Goal: Task Accomplishment & Management: Manage account settings

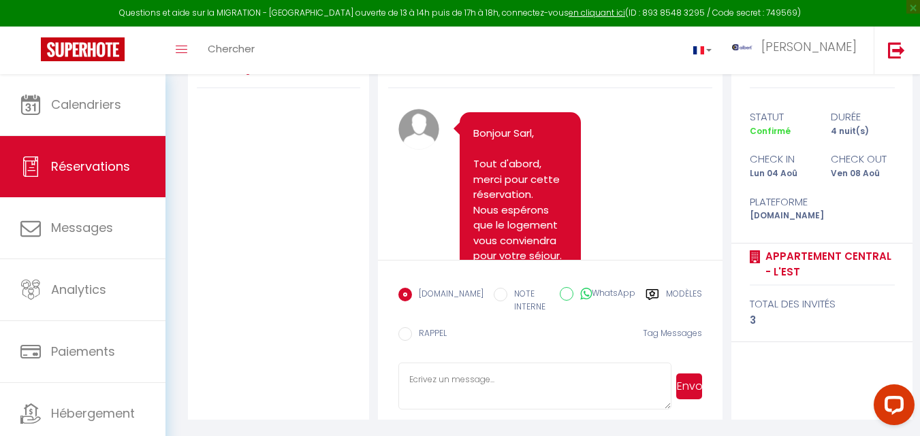
scroll to position [2875, 0]
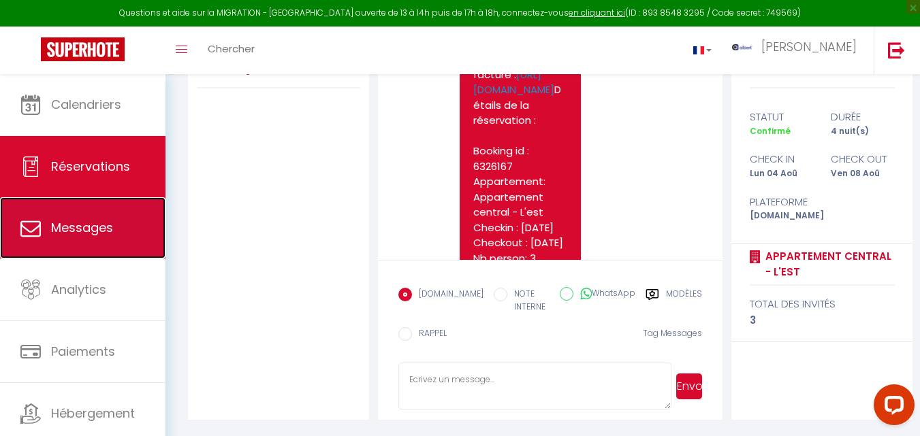
click at [134, 214] on link "Messages" at bounding box center [82, 227] width 165 height 61
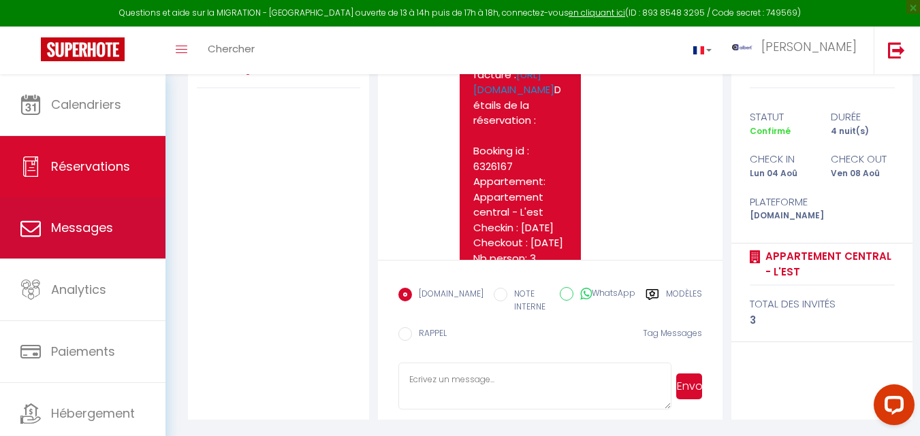
select select "message"
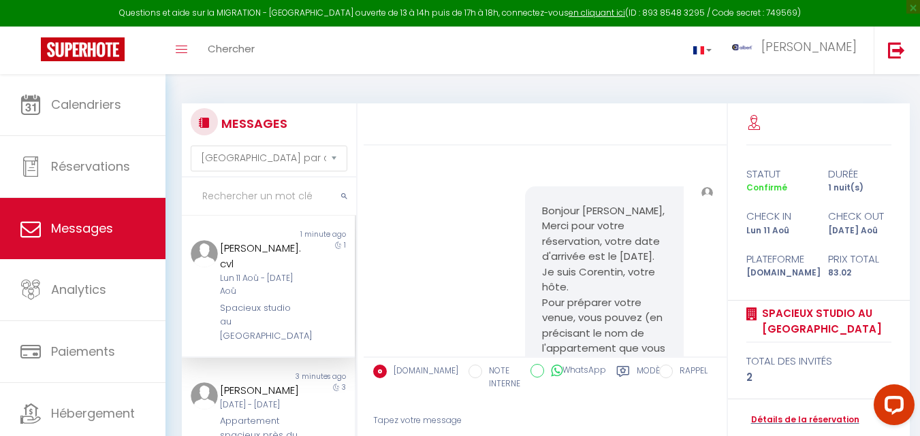
scroll to position [1351, 0]
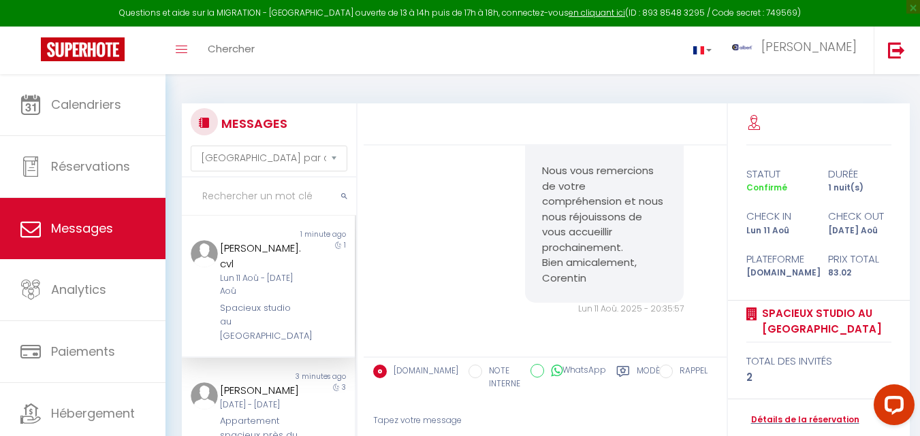
click at [253, 201] on input "text" at bounding box center [269, 197] width 174 height 38
paste input "tchakote"
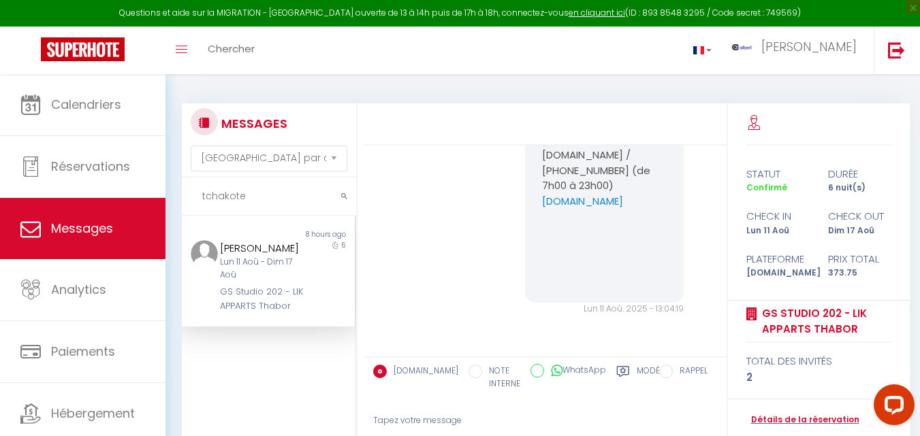
scroll to position [5668, 0]
click at [582, 194] on p "Team LIK APPARTS : contact@likapparts.com / +33 7 68 61 01 30 (de 7h00 à 23h00)" at bounding box center [604, 155] width 125 height 77
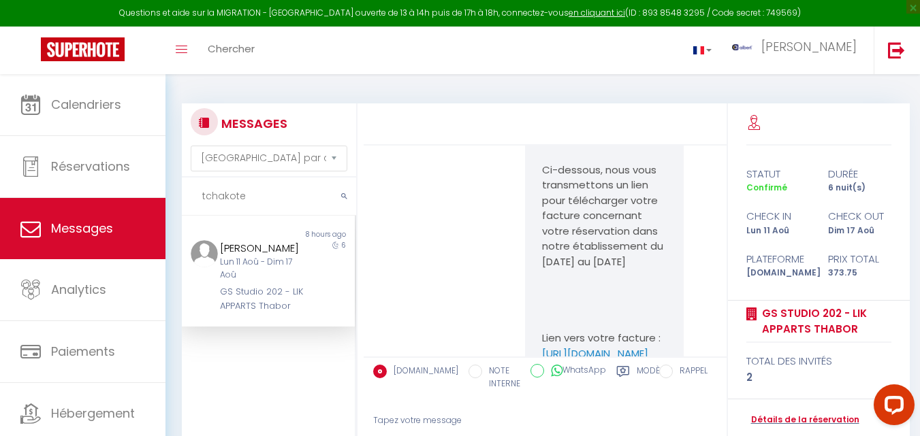
scroll to position [4280, 0]
drag, startPoint x: 636, startPoint y: 302, endPoint x: 538, endPoint y: 268, distance: 104.2
copy pre "https://superhote.com/applink/booking/q5CpVUSl9a/checkin"
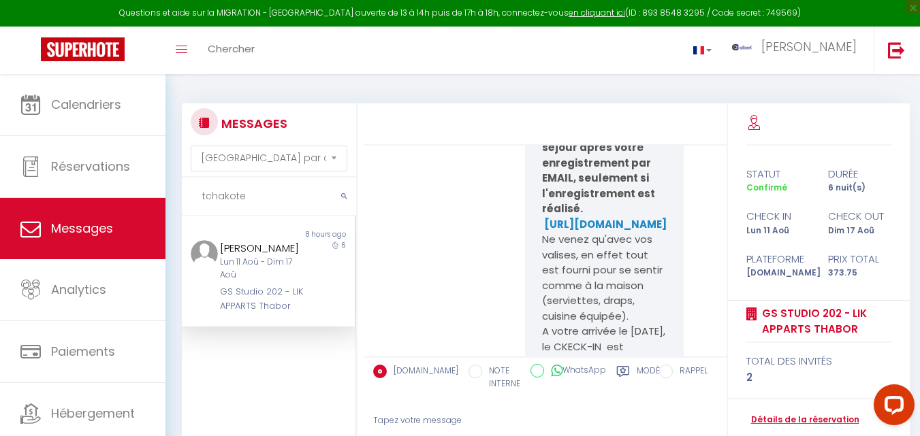
scroll to position [427, 0]
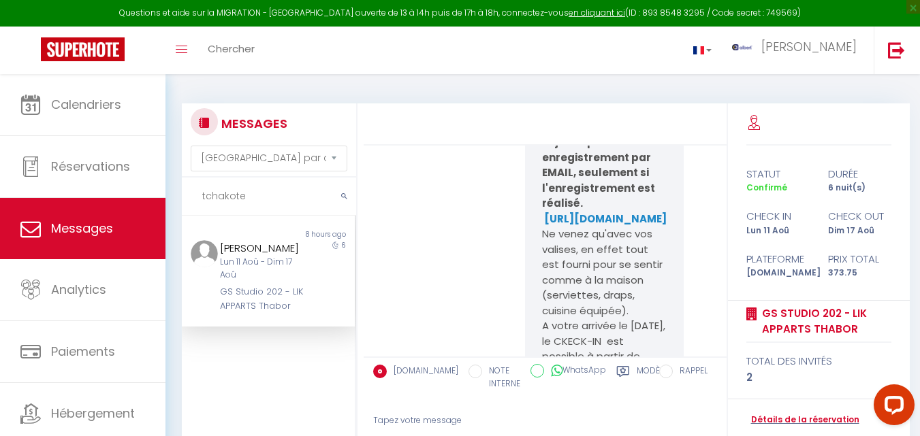
drag, startPoint x: 247, startPoint y: 199, endPoint x: 203, endPoint y: 196, distance: 44.4
click at [203, 196] on input "tchakote" at bounding box center [269, 197] width 174 height 38
click at [247, 193] on input "tchakote" at bounding box center [269, 197] width 174 height 38
drag, startPoint x: 252, startPoint y: 195, endPoint x: 168, endPoint y: 199, distance: 83.8
click at [168, 199] on div "MESSAGES Trier par date de réservation Trier par date de message tchakote Non l…" at bounding box center [542, 314] width 754 height 481
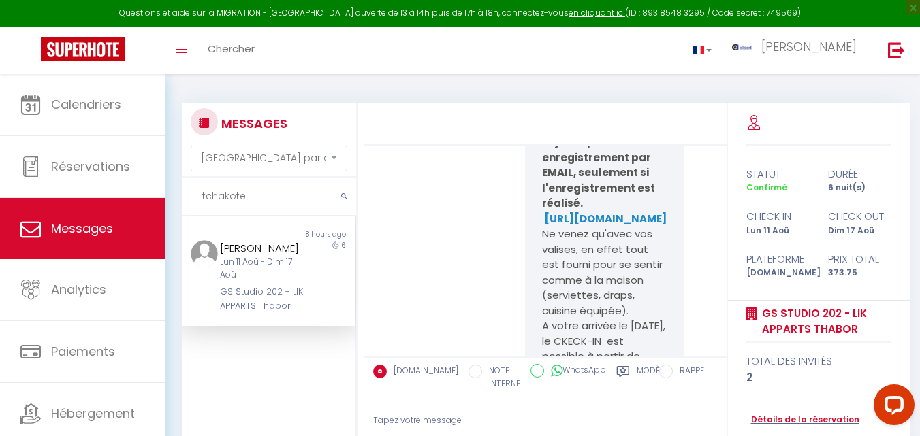
paste input "Spacieux studio au centre de Dijon"
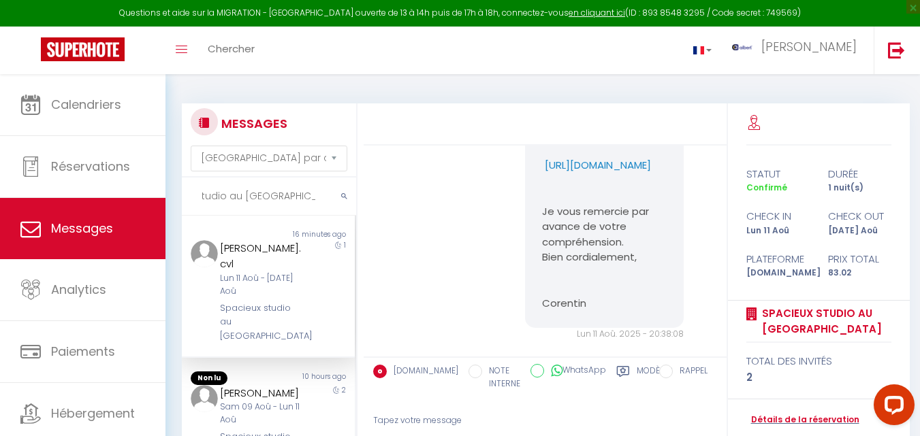
scroll to position [0, 0]
drag, startPoint x: 645, startPoint y: 231, endPoint x: 538, endPoint y: 195, distance: 113.4
click at [542, 174] on p "https://superhote.com/applink/p/v9FZnuyT" at bounding box center [604, 166] width 125 height 16
copy p "https://superhote.com/applink/p/v9FZnuyT"
click at [652, 234] on pre "Bonjour emma., Je vous contacte au sujet de la caution pour votre réservation. …" at bounding box center [604, 112] width 125 height 398
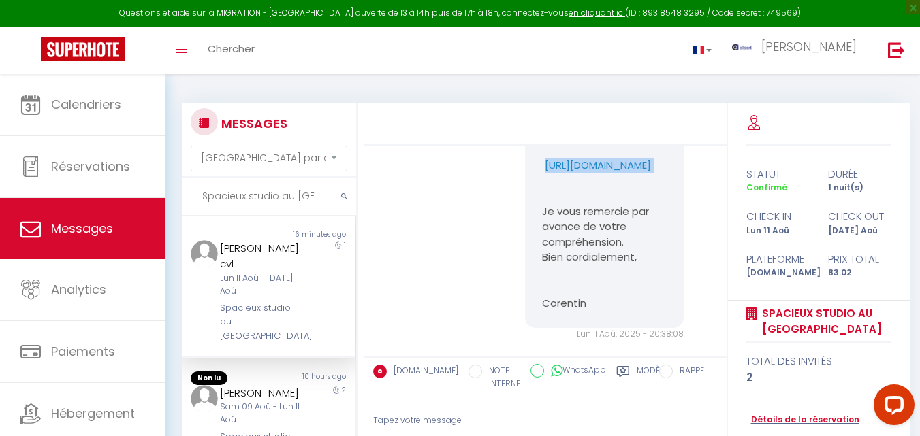
drag, startPoint x: 651, startPoint y: 232, endPoint x: 533, endPoint y: 216, distance: 118.9
click at [533, 216] on div "Bonjour emma., Je vous contacte au sujet de la caution pour votre réservation. …" at bounding box center [604, 112] width 159 height 432
copy p "https://superhote.com/applink/p/v9FZnuyT"
click at [291, 194] on input "Spacieux studio au centre de Dijon" at bounding box center [269, 197] width 174 height 38
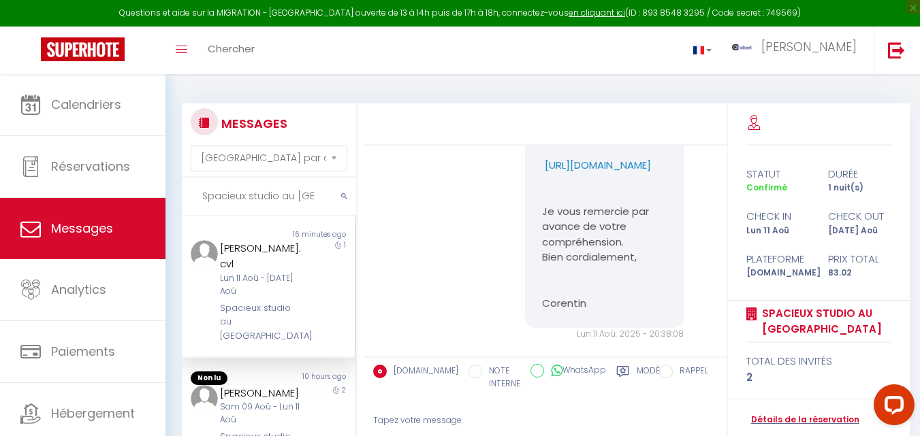
click at [291, 194] on input "Spacieux studio au centre de Dijon" at bounding box center [269, 197] width 174 height 38
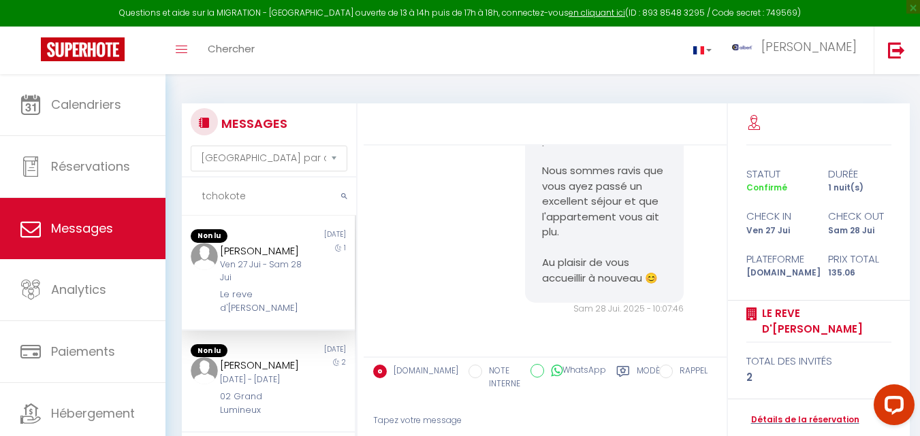
scroll to position [2904, 0]
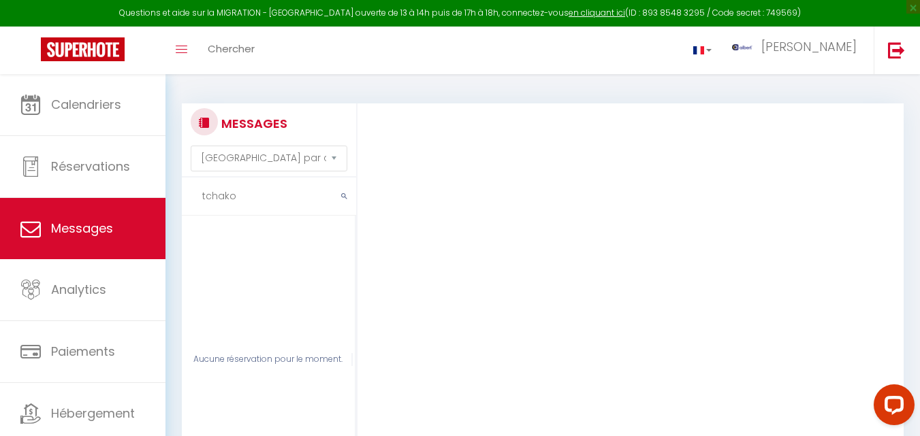
type input "tchako"
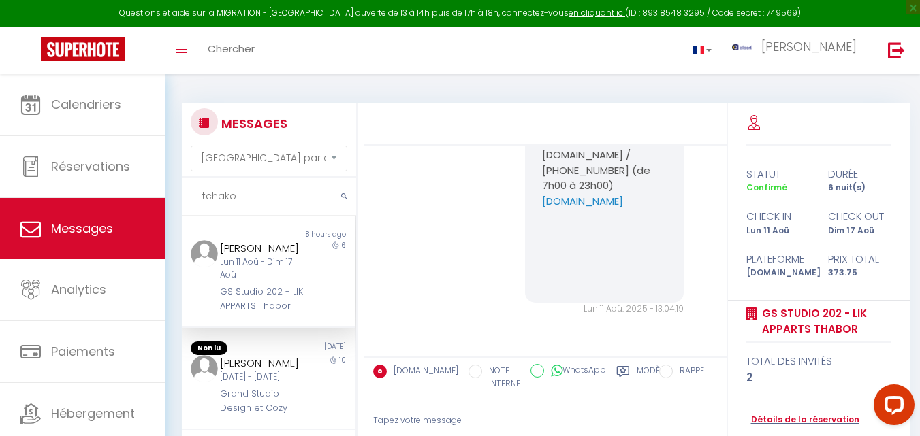
scroll to position [5442, 0]
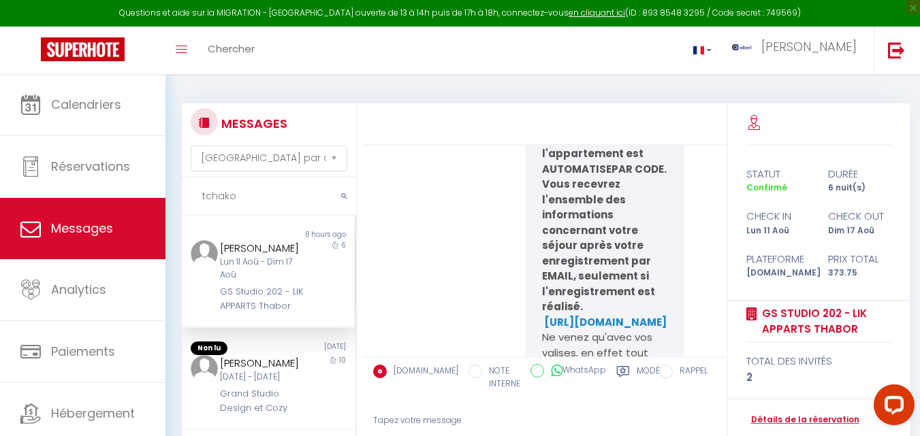
scroll to position [372, 0]
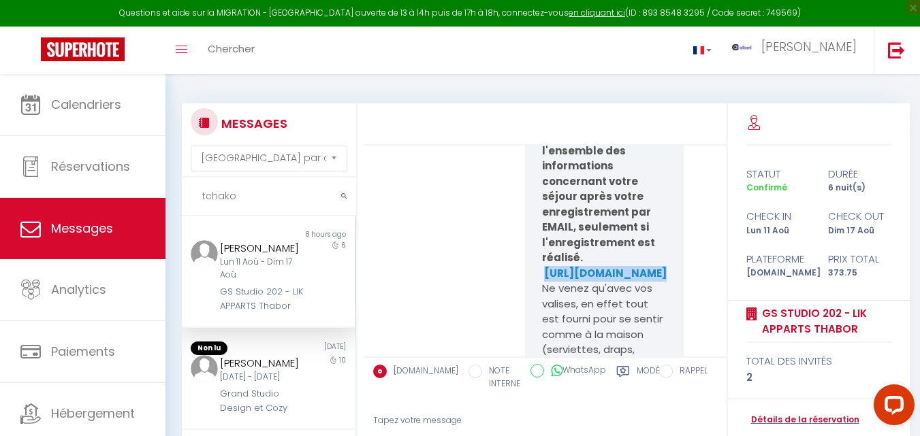
drag, startPoint x: 644, startPoint y: 323, endPoint x: 534, endPoint y: 283, distance: 117.4
click at [534, 283] on div "DERNIERE ETAPE POUR VALIDER VOTRE RESERVATION Bien le bonjour et merci pour vot…" at bounding box center [604, 271] width 159 height 914
copy strong "https://superhote.com/applink/booking/q5CpVUSl9a/checkin"
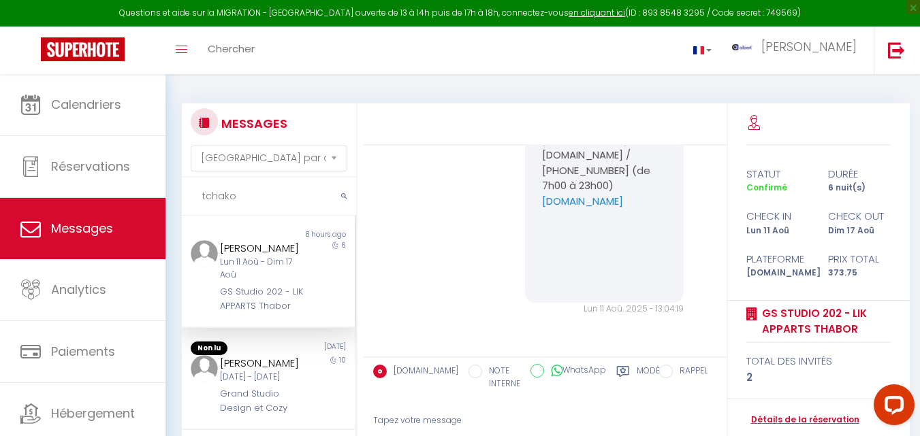
scroll to position [5755, 0]
click at [796, 422] on link "Détails de la réservation" at bounding box center [802, 420] width 113 height 13
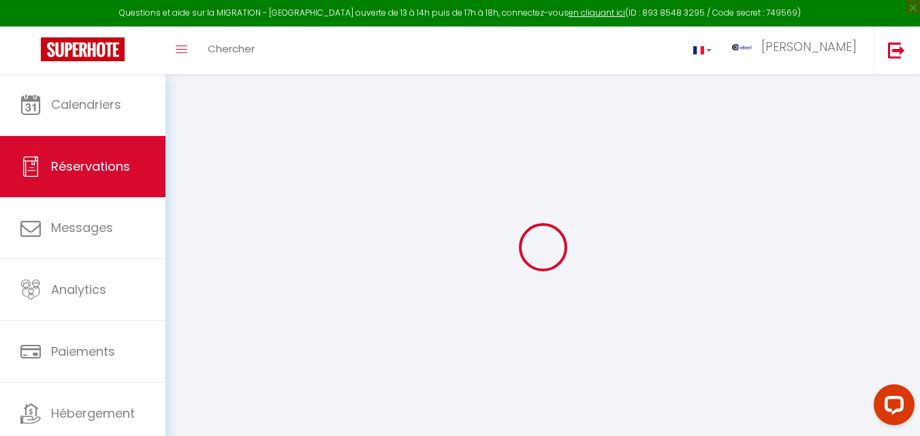
select select
checkbox input "false"
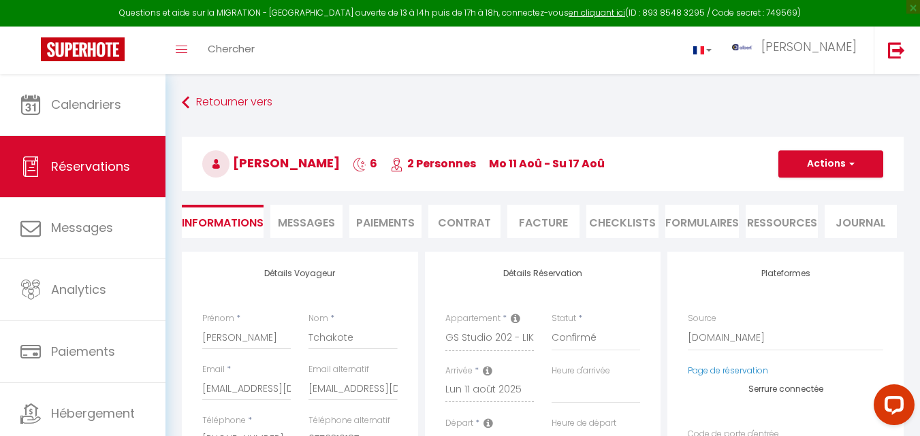
select select
checkbox input "false"
type textarea "Bonjour, Je serais là à 15h. Cordialement"
type input "3.85"
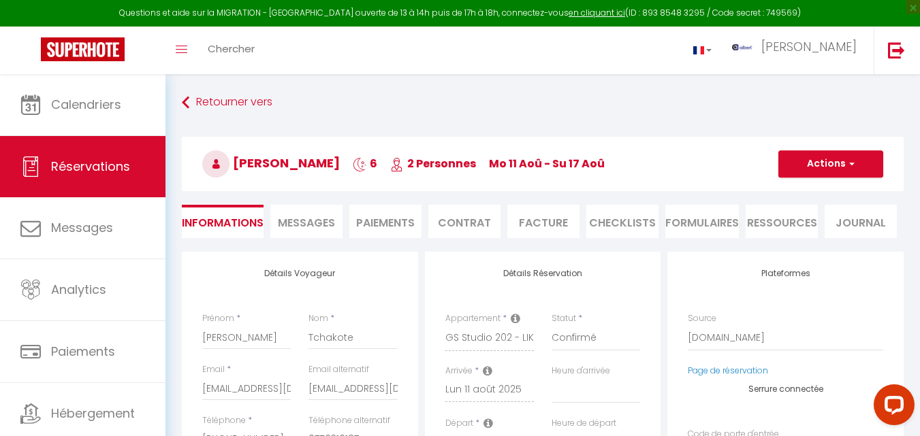
select select
checkbox input "false"
select select "15:00"
select select "11:00"
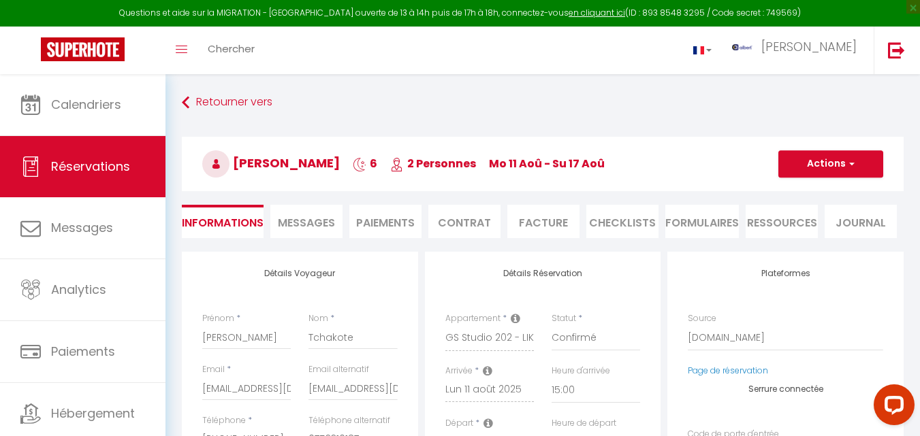
click at [324, 227] on span "Messages" at bounding box center [306, 223] width 57 height 16
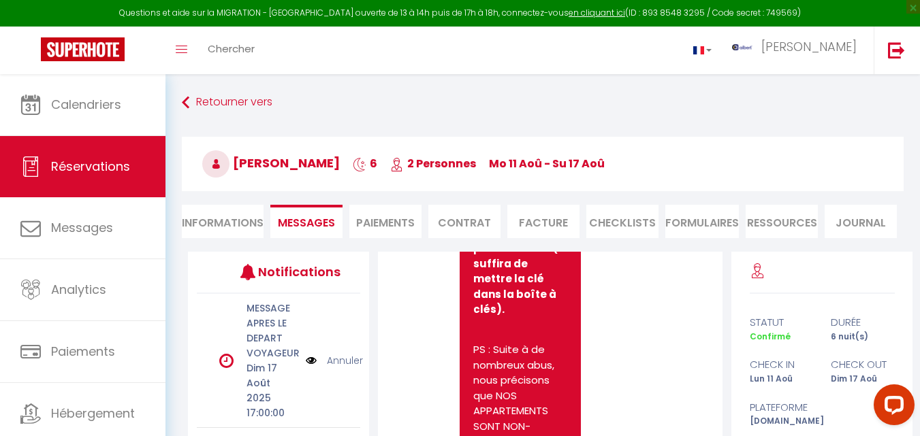
scroll to position [8052, 0]
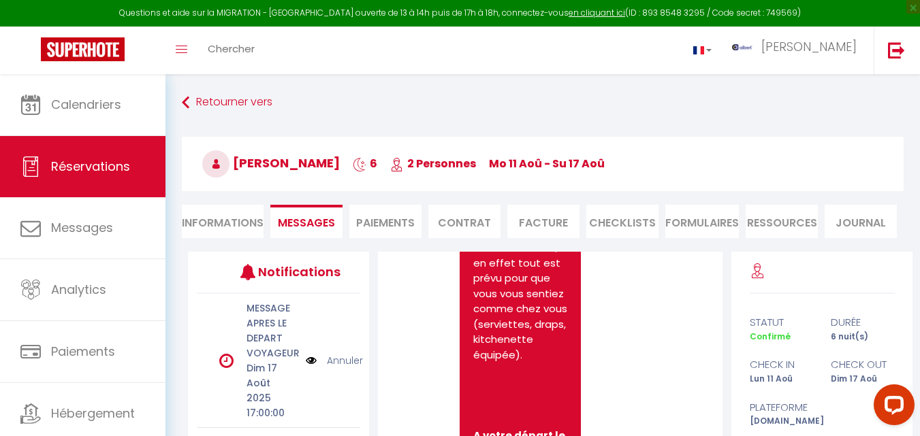
drag, startPoint x: 497, startPoint y: 400, endPoint x: 472, endPoint y: 349, distance: 56.9
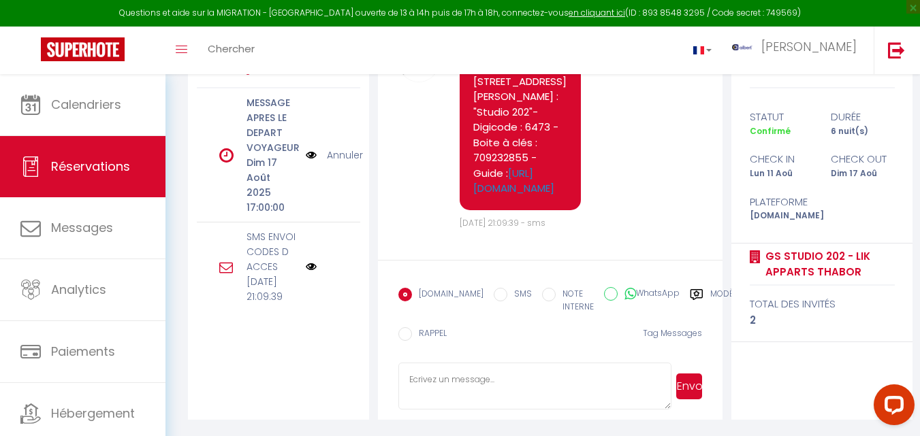
scroll to position [9173, 0]
drag, startPoint x: 470, startPoint y: 182, endPoint x: 548, endPoint y: 168, distance: 78.8
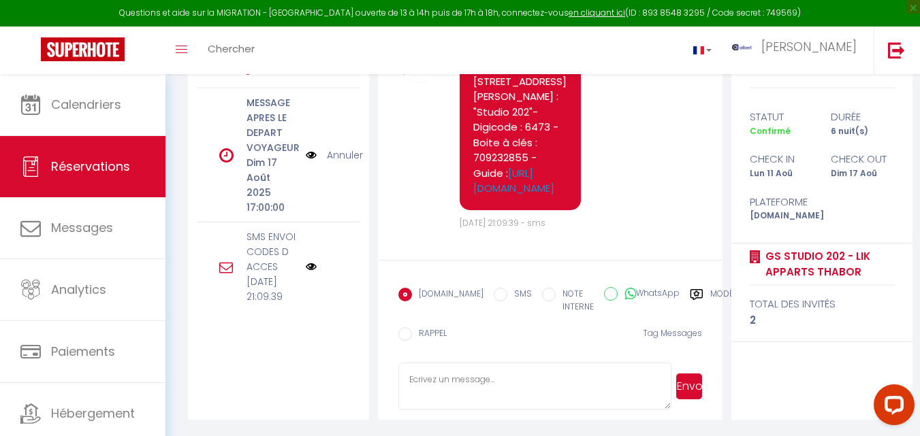
drag, startPoint x: 470, startPoint y: 200, endPoint x: 542, endPoint y: 227, distance: 77.1
copy div "Bonjour Frank, VOICI VOS CODES D'ENTREE POUR ACCEDER DANS VOTRE LOGEMENT LIK AP…"
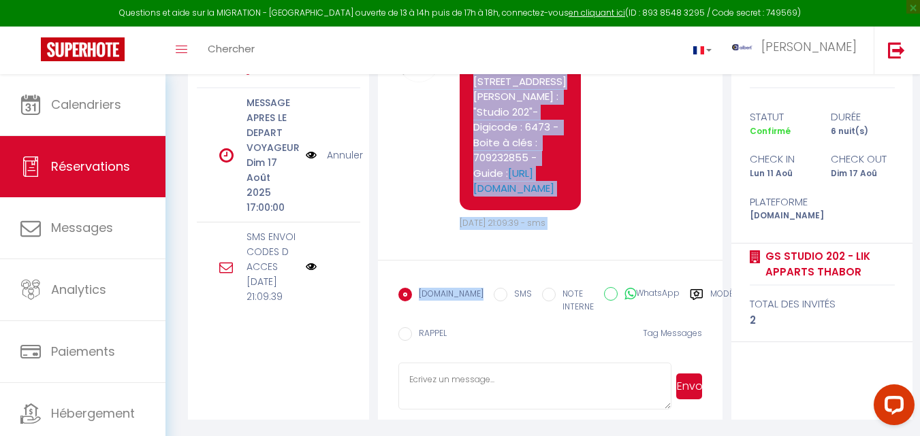
scroll to position [9366, 0]
drag, startPoint x: 469, startPoint y: 219, endPoint x: 519, endPoint y: 193, distance: 56.6
click at [519, 193] on div "LIK APPARTS - 12 rue Georges Sand, RENNES - Logement : "Studio 202"-Digicode : …" at bounding box center [519, 127] width 121 height 165
copy pre "LIK APPARTS - 12 rue Georges Sand, RENNES - Logement : "Studio 202"-Digicode : …"
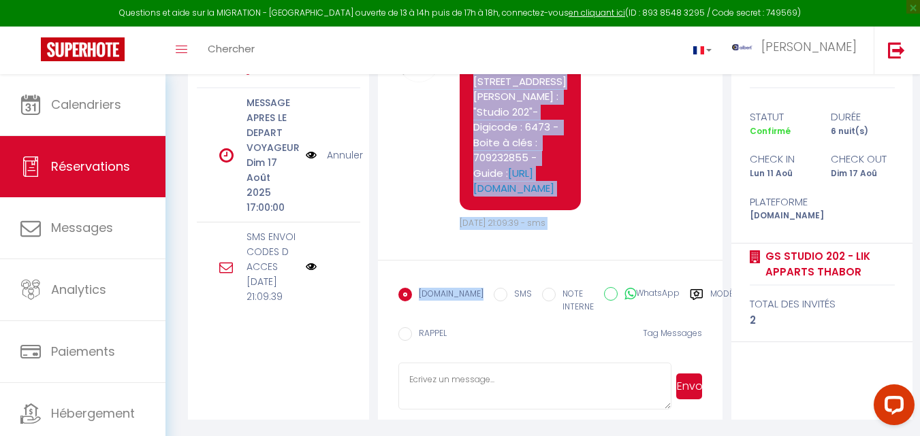
click at [577, 170] on div "LIK APPARTS - 12 rue Georges Sand, RENNES - Logement : "Studio 202"-Digicode : …" at bounding box center [519, 127] width 121 height 165
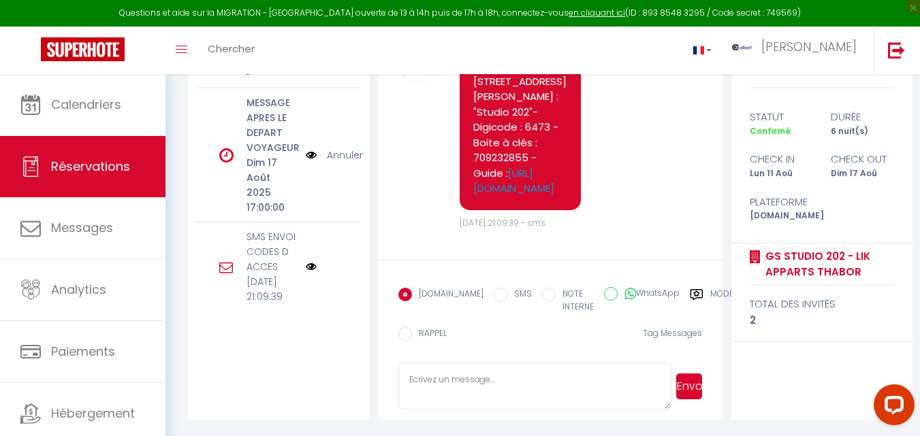
scroll to position [9231, 0]
drag, startPoint x: 498, startPoint y: 232, endPoint x: 470, endPoint y: 170, distance: 68.6
click at [470, 170] on div "LIK APPARTS - 12 rue Georges Sand, RENNES - Logement : "Studio 202"-Digicode : …" at bounding box center [519, 127] width 121 height 165
copy pre "LIK APPARTS - 12 rue Georges Sand, RENNES - Logement : "Studio 202"-Digicode : …"
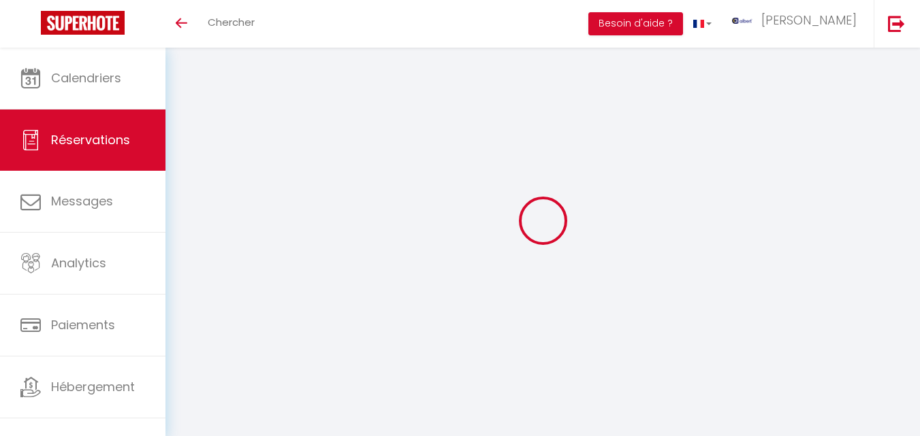
select select "confirmed"
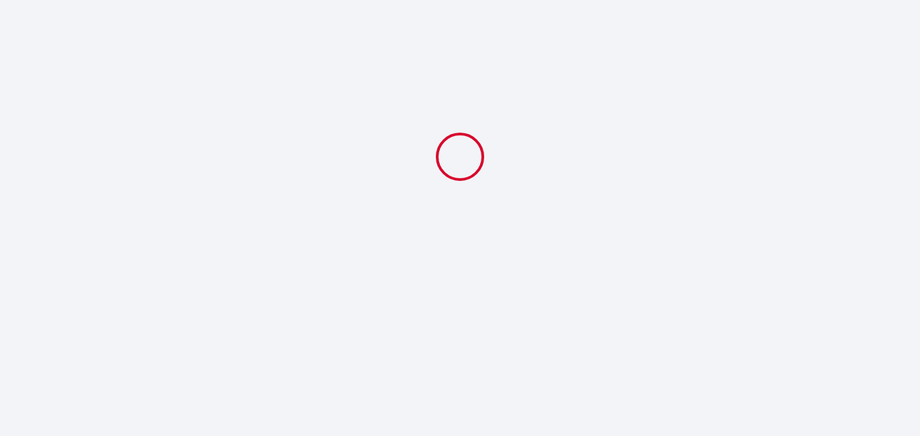
select select "11:00"
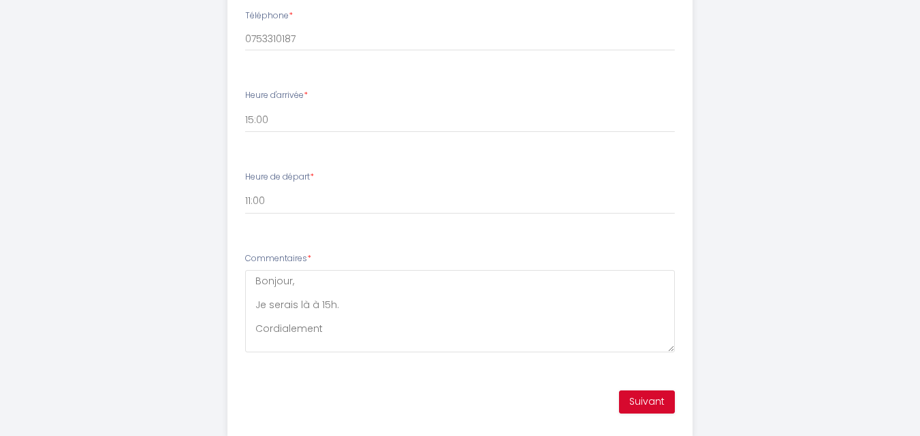
scroll to position [658, 0]
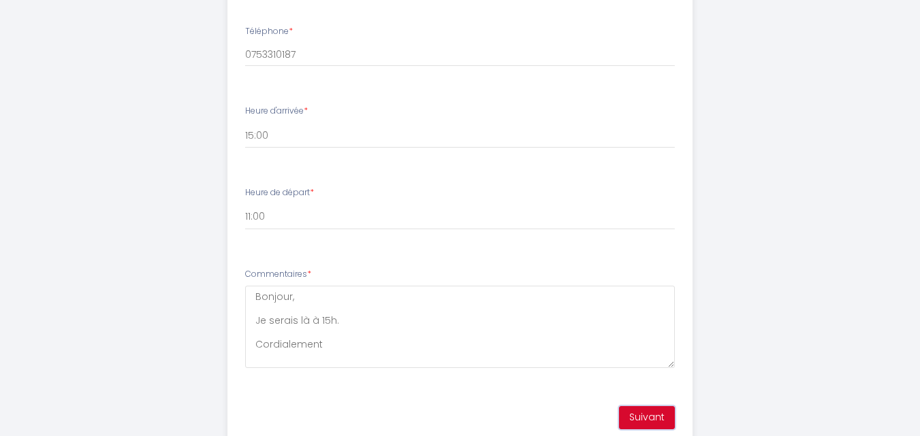
click at [634, 415] on button "Suivant" at bounding box center [647, 417] width 56 height 23
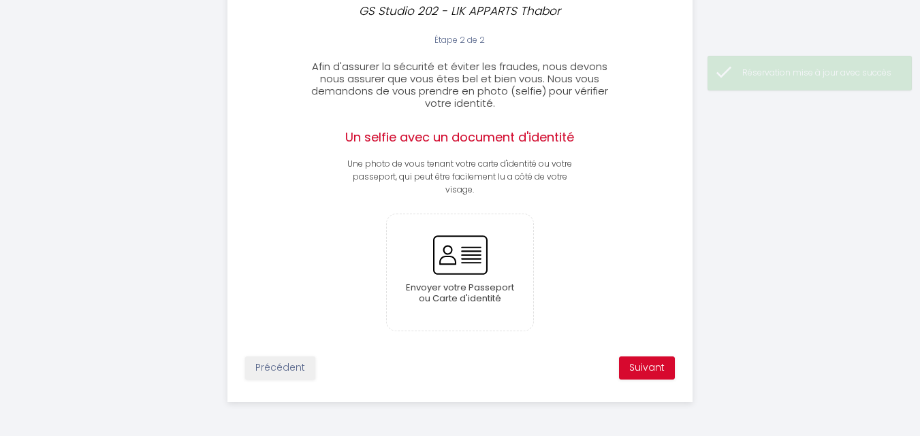
scroll to position [285, 0]
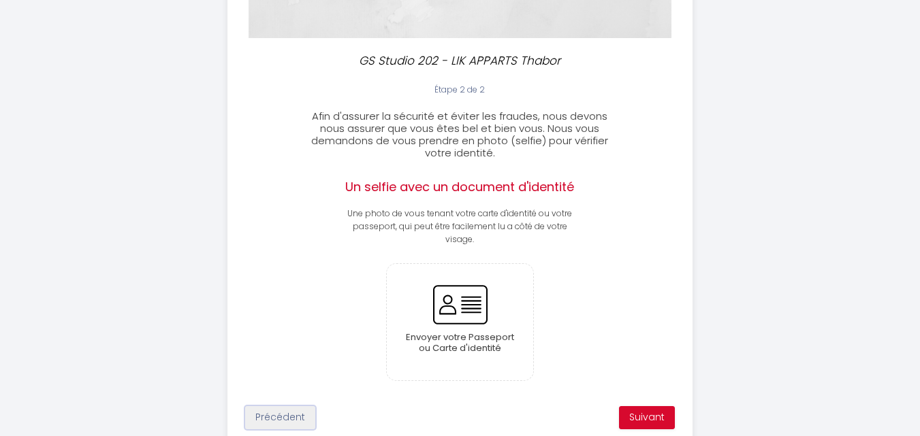
click at [300, 415] on button "Précédent" at bounding box center [280, 417] width 70 height 23
select select "11:00"
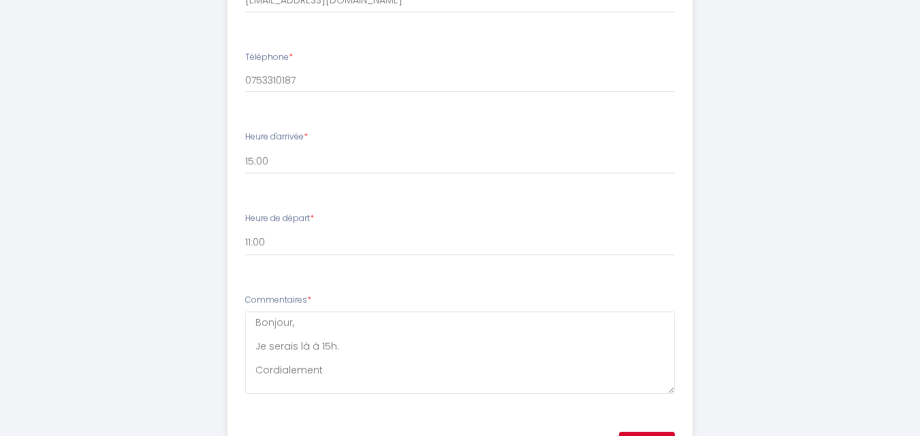
scroll to position [707, 0]
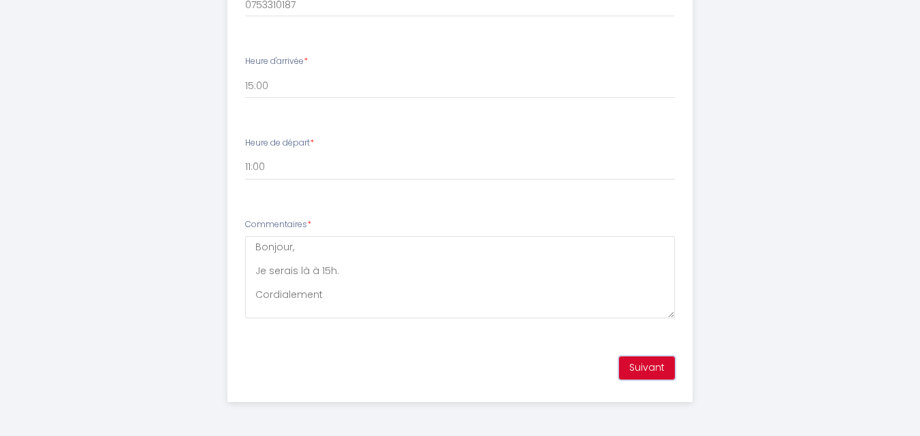
click at [647, 362] on button "Suivant" at bounding box center [647, 368] width 56 height 23
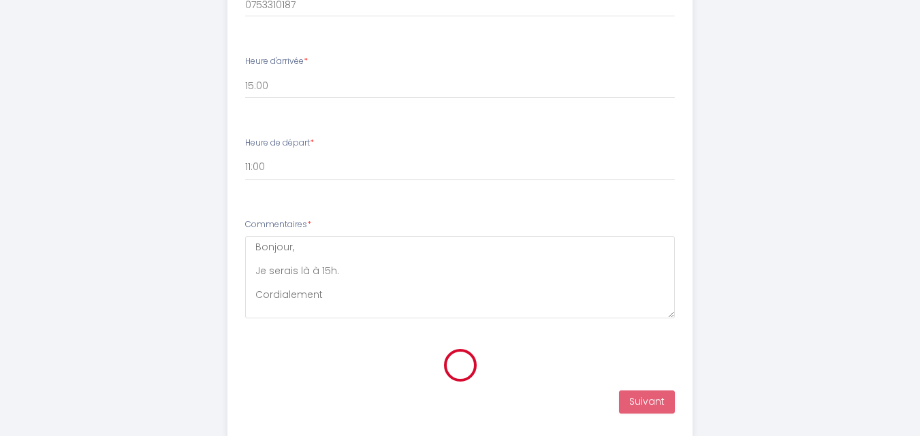
click at [647, 362] on div at bounding box center [460, 366] width 464 height 34
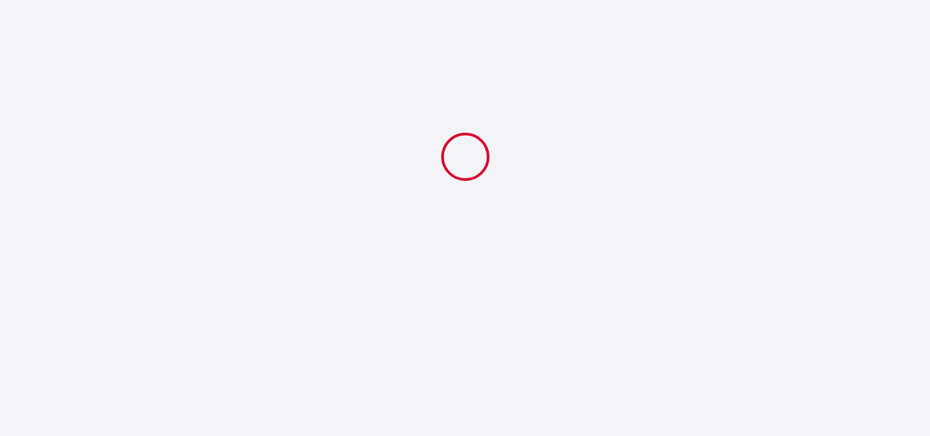
select select "11:00"
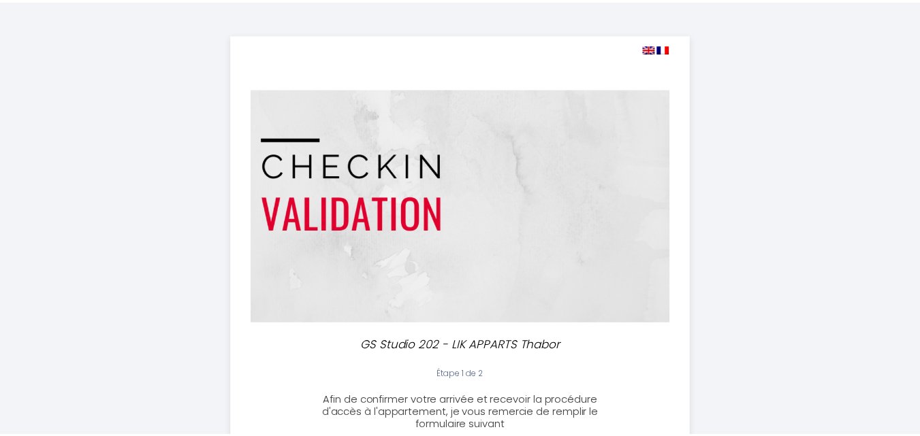
scroll to position [707, 0]
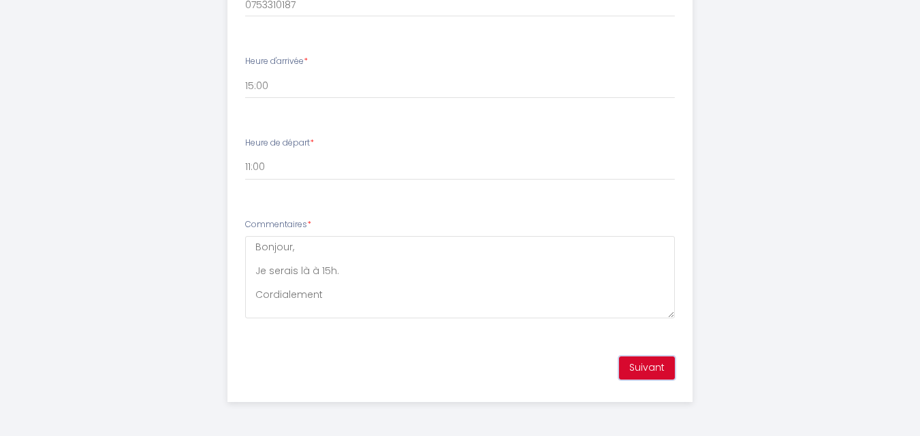
click at [636, 371] on button "Suivant" at bounding box center [647, 368] width 56 height 23
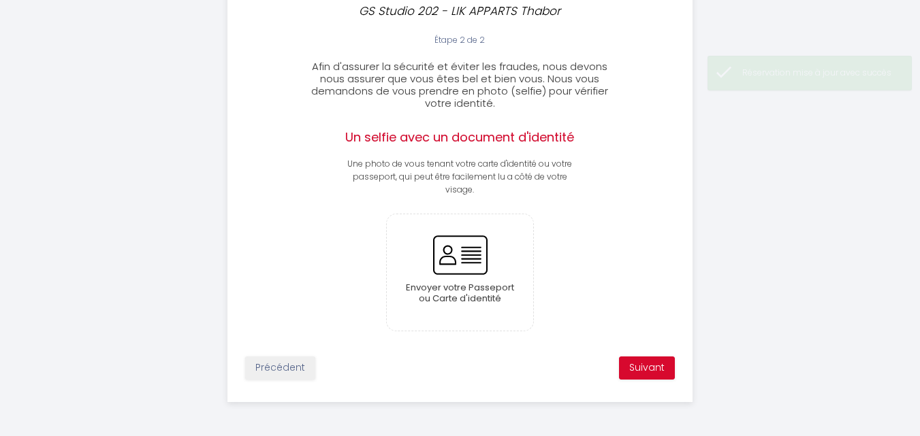
scroll to position [335, 0]
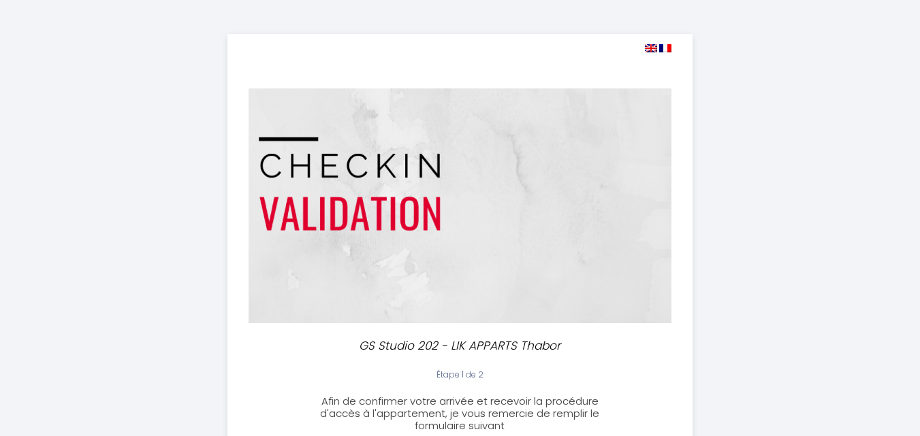
select select "11:00"
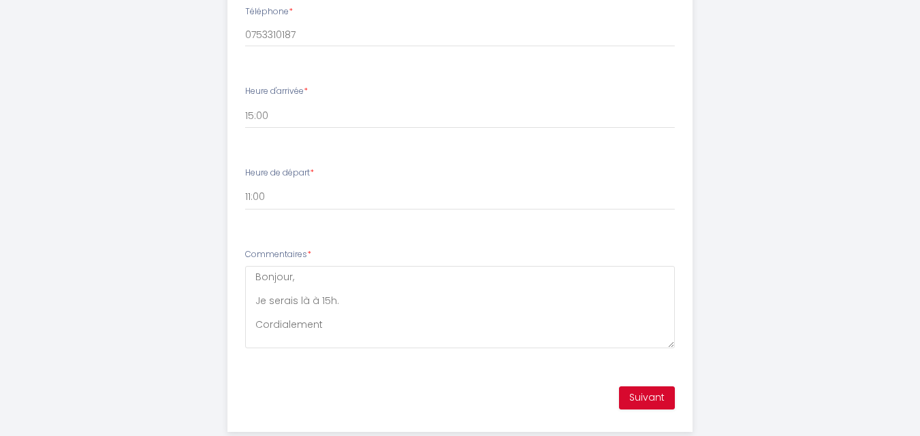
scroll to position [707, 0]
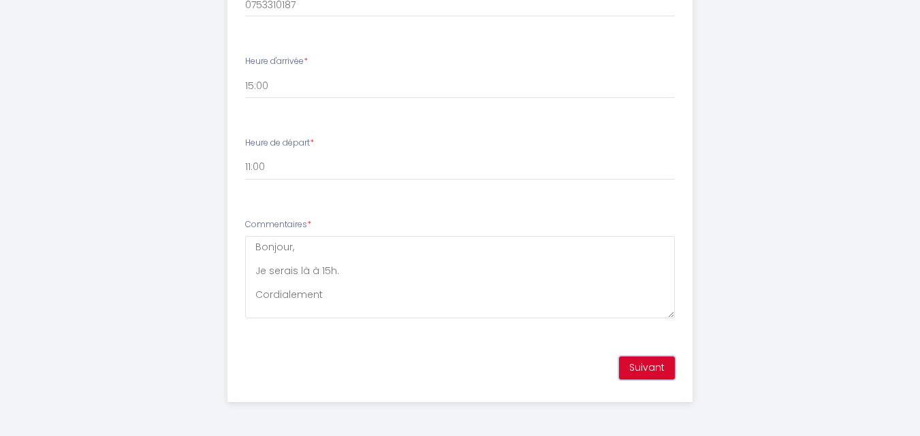
click at [657, 367] on button "Suivant" at bounding box center [647, 368] width 56 height 23
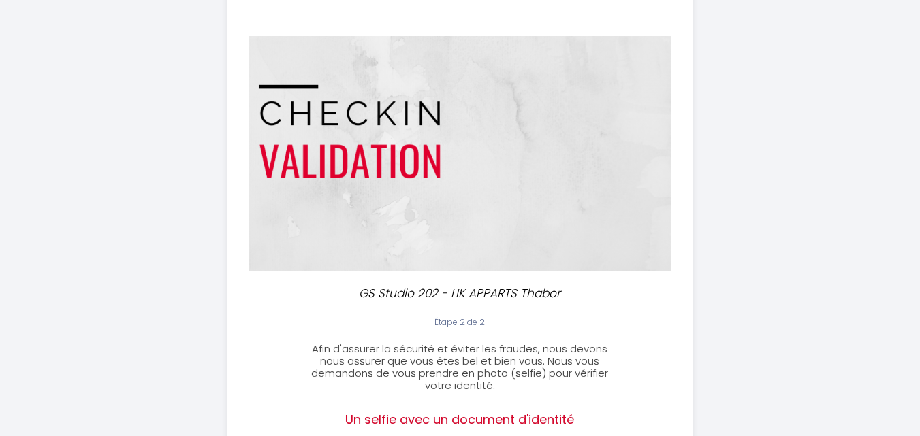
scroll to position [49, 0]
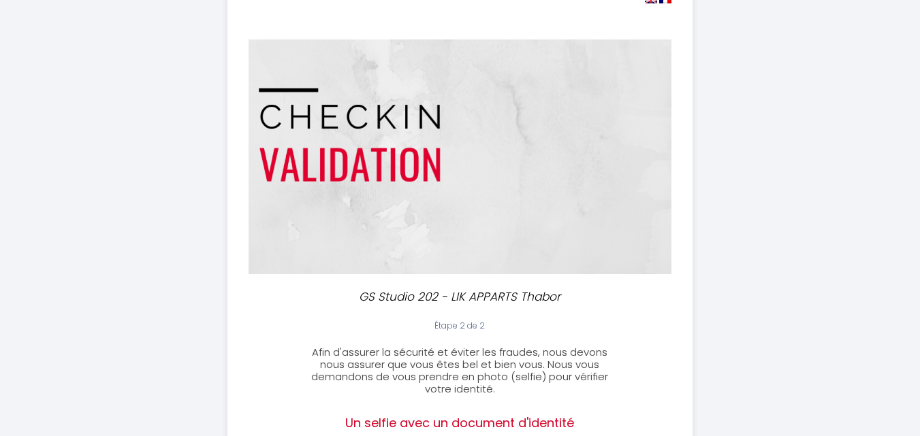
click at [741, 136] on div "GS Studio 202 - LIK APPARTS Thabor Étape 2 de 2 Afin d'assurer la sécurité et é…" at bounding box center [460, 336] width 697 height 771
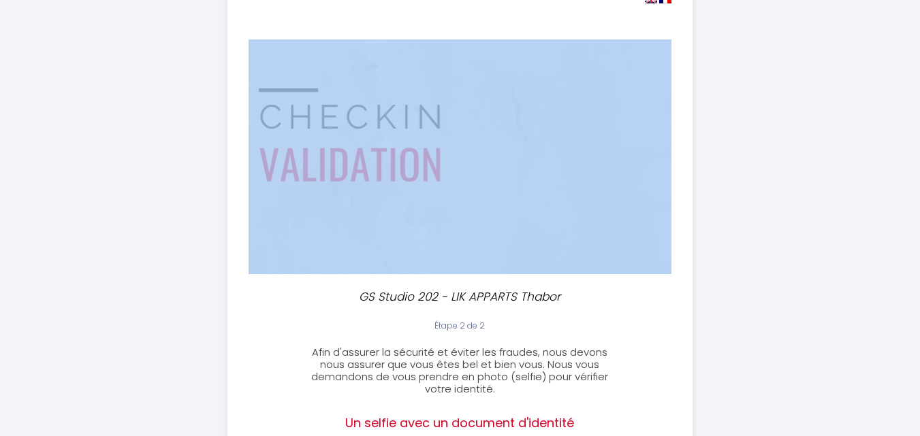
click at [741, 136] on div "GS Studio 202 - LIK APPARTS Thabor Étape 2 de 2 Afin d'assurer la sécurité et é…" at bounding box center [460, 336] width 697 height 771
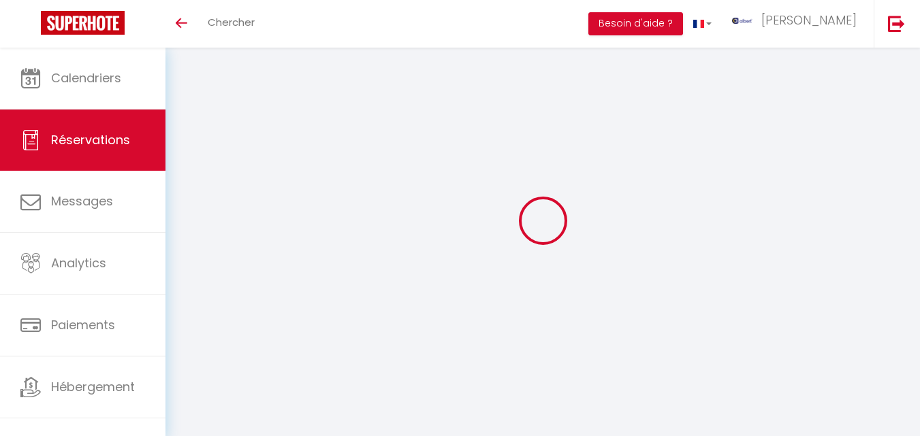
select select "confirmed"
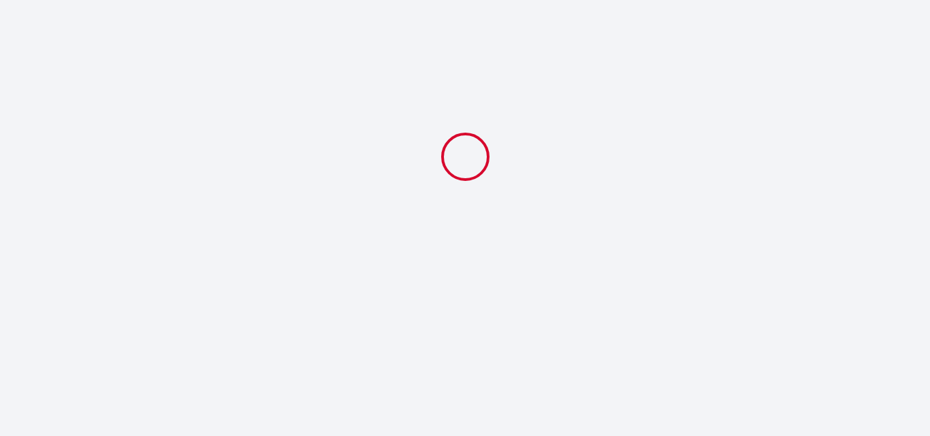
select select "11:00"
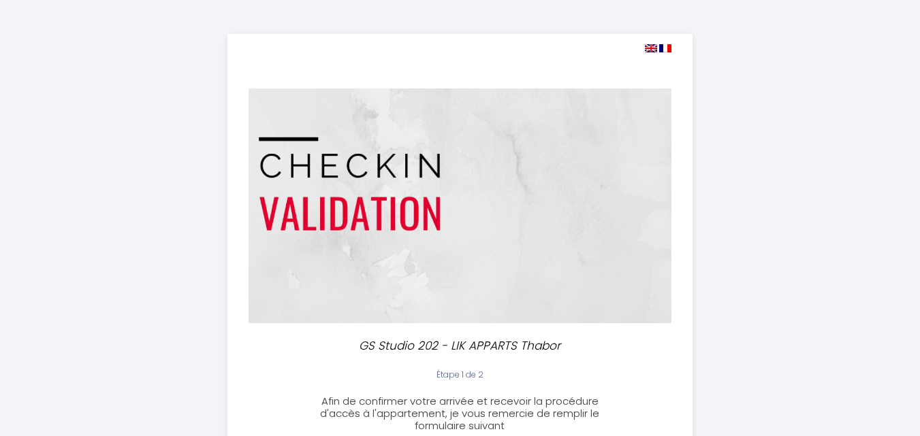
scroll to position [707, 0]
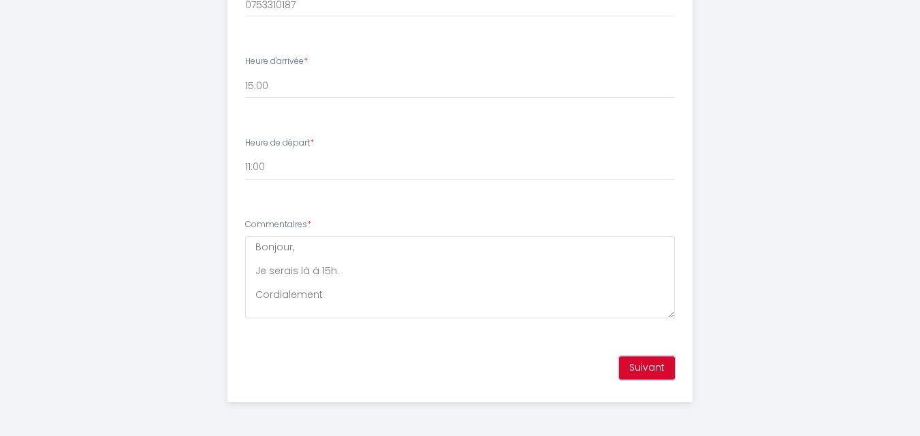
click at [656, 373] on button "Suivant" at bounding box center [647, 368] width 56 height 23
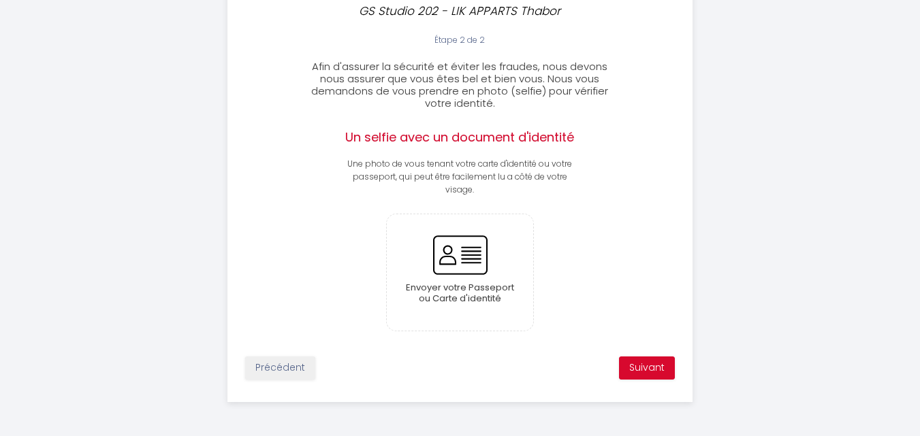
scroll to position [335, 0]
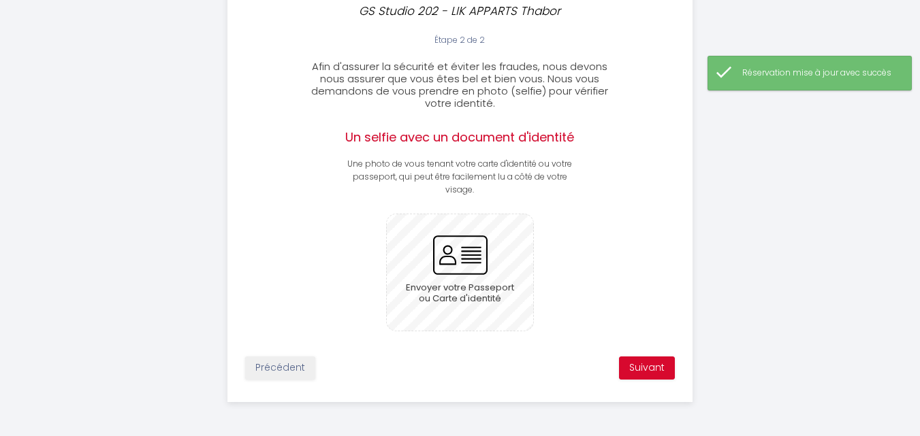
click at [478, 271] on input "file" at bounding box center [460, 272] width 146 height 116
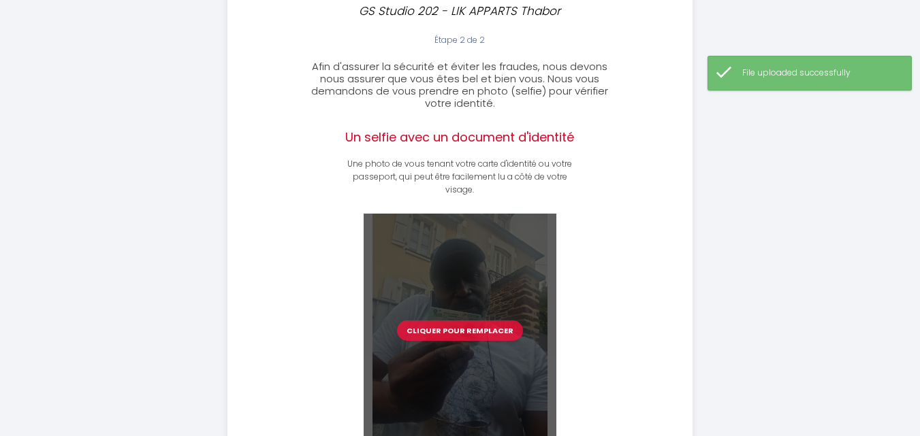
scroll to position [451, 0]
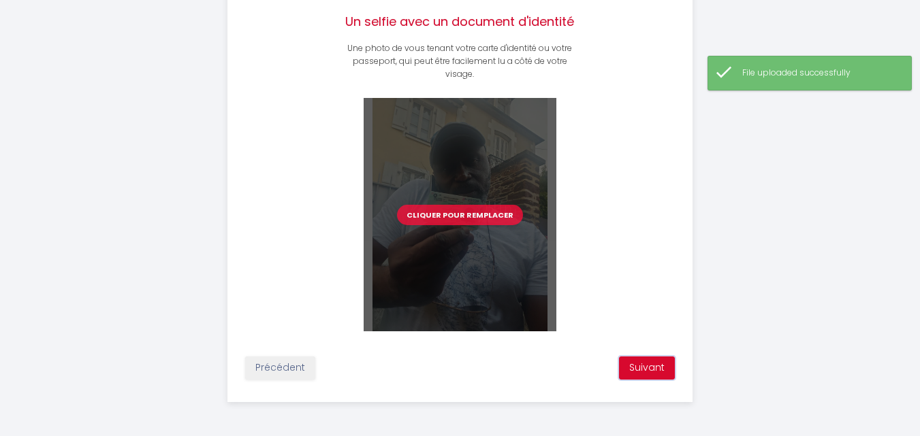
click at [645, 368] on button "Suivant" at bounding box center [647, 368] width 56 height 23
